Goal: Task Accomplishment & Management: Use online tool/utility

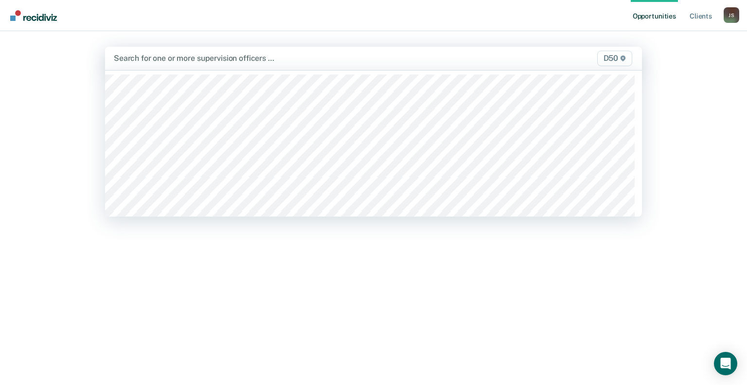
drag, startPoint x: 185, startPoint y: 49, endPoint x: 182, endPoint y: 56, distance: 7.9
click at [181, 58] on div at bounding box center [295, 58] width 363 height 11
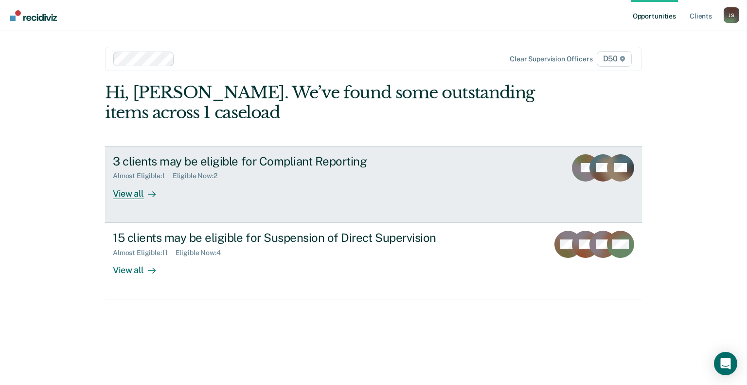
click at [141, 196] on div "View all" at bounding box center [140, 189] width 54 height 19
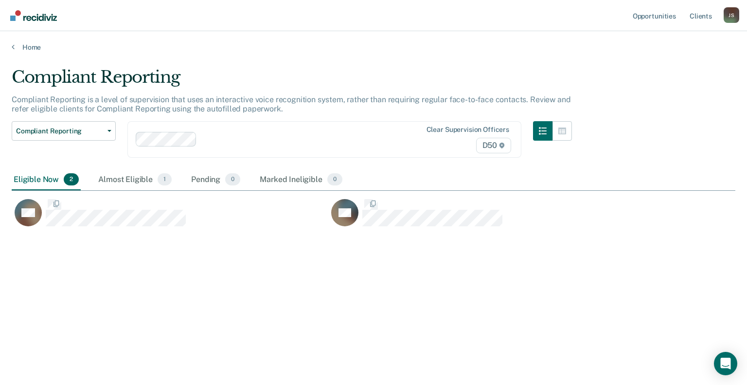
scroll to position [237, 716]
